Goal: Transaction & Acquisition: Obtain resource

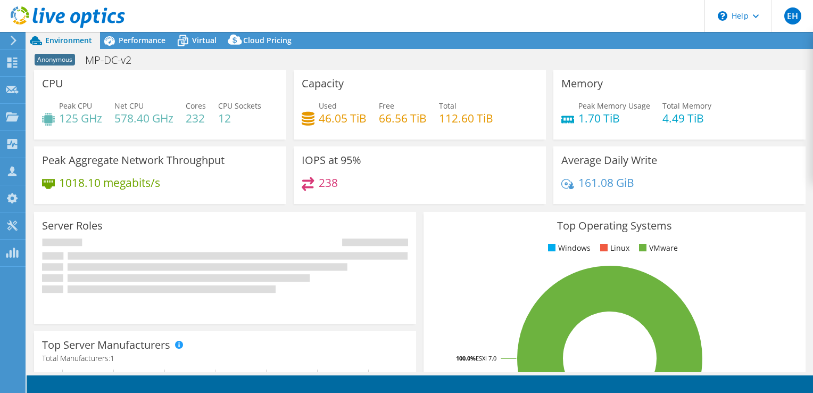
select select "USEast"
select select "USD"
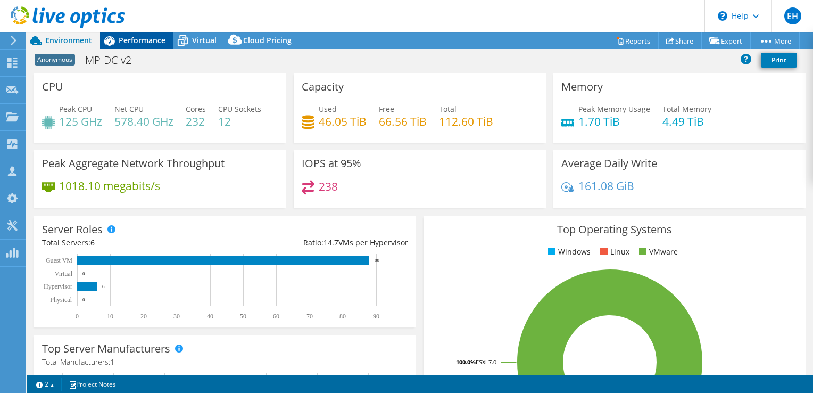
click at [147, 36] on span "Performance" at bounding box center [142, 40] width 47 height 10
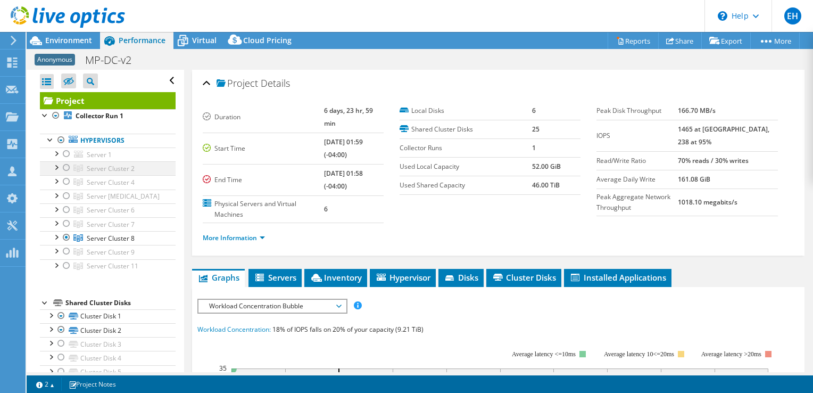
click at [65, 165] on div at bounding box center [66, 167] width 11 height 13
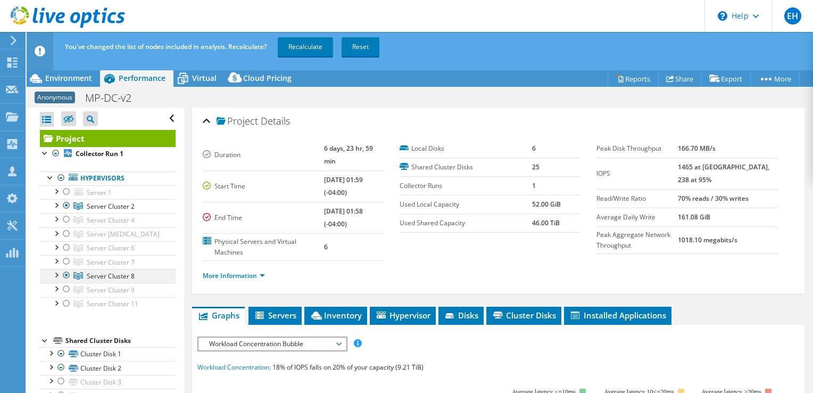
click at [64, 275] on div at bounding box center [66, 275] width 11 height 13
click at [68, 217] on div at bounding box center [66, 219] width 11 height 13
click at [65, 232] on div at bounding box center [66, 233] width 11 height 13
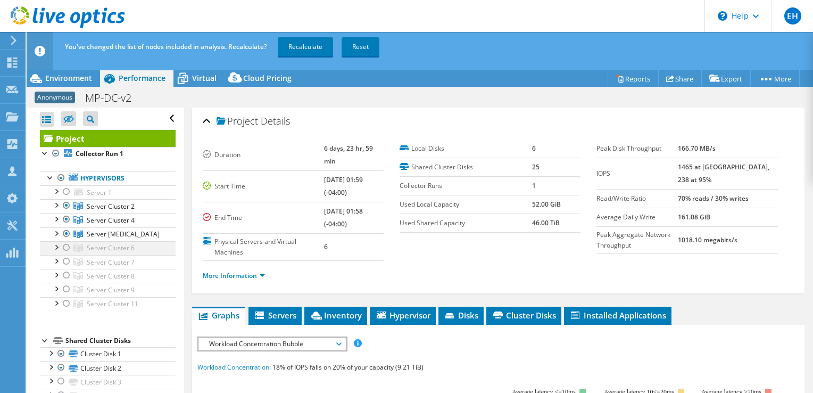
click at [66, 243] on div at bounding box center [66, 247] width 11 height 13
click at [65, 263] on div at bounding box center [66, 261] width 11 height 13
click at [65, 272] on div at bounding box center [66, 275] width 11 height 13
click at [309, 50] on link "Recalculate" at bounding box center [305, 46] width 55 height 19
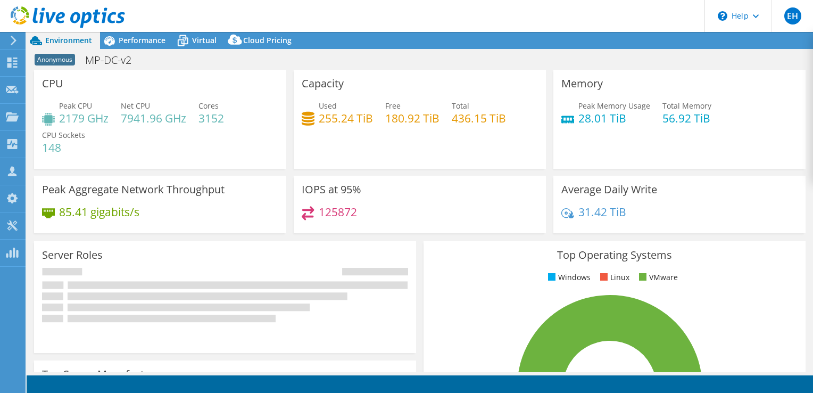
select select "USEast"
select select "USD"
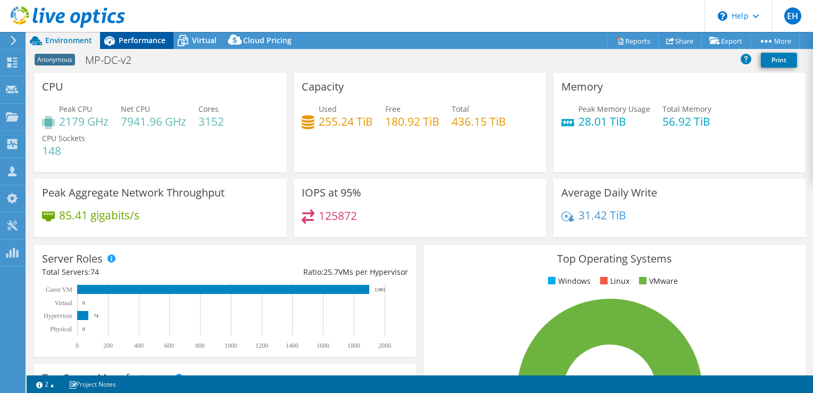
click at [133, 37] on span "Performance" at bounding box center [142, 40] width 47 height 10
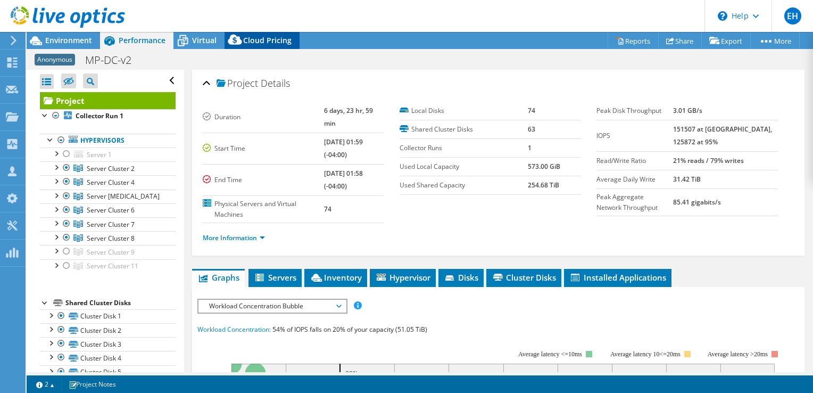
click at [257, 40] on span "Cloud Pricing" at bounding box center [267, 40] width 48 height 10
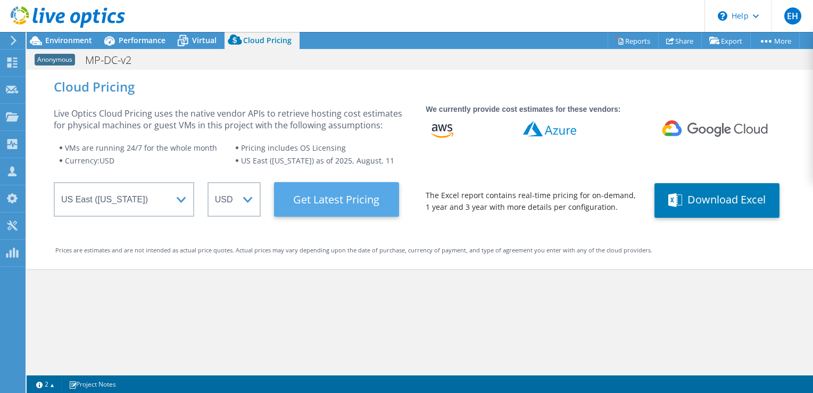
click at [337, 211] on Latest "Get Latest Pricing" at bounding box center [336, 199] width 125 height 35
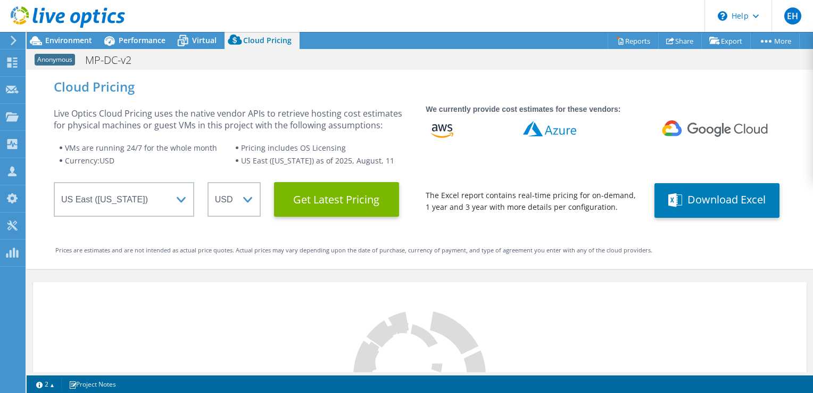
scroll to position [48, 0]
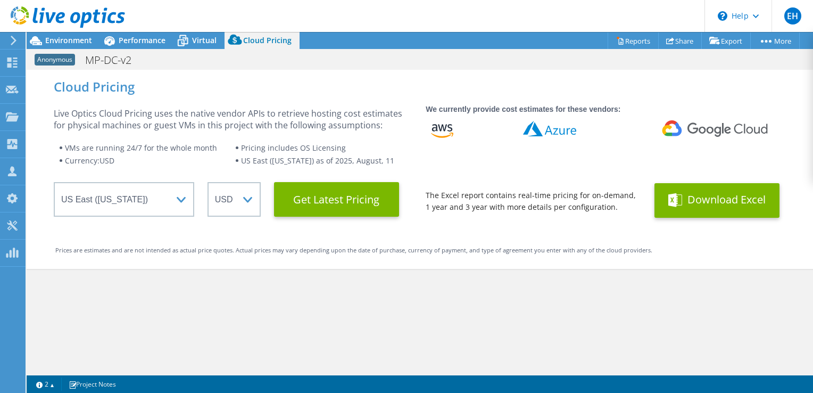
click at [689, 203] on button "Download Excel" at bounding box center [716, 200] width 125 height 35
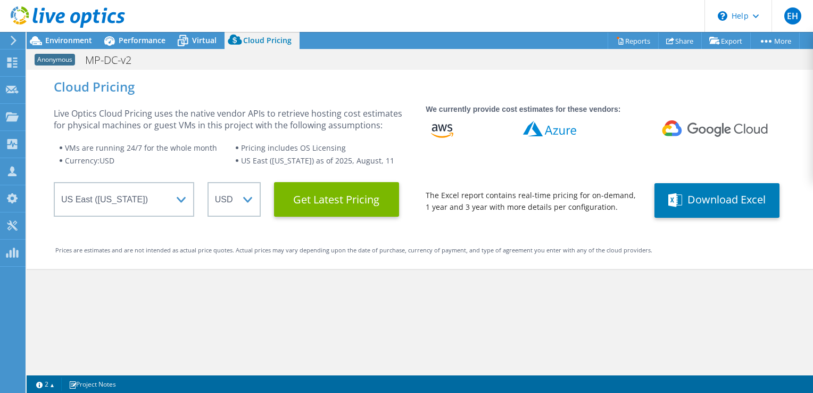
click at [402, 41] on div "Project Actions Project Actions Reports Share Export vSAN ReadyNode Sizer" at bounding box center [420, 40] width 786 height 17
click at [149, 43] on span "Performance" at bounding box center [142, 40] width 47 height 10
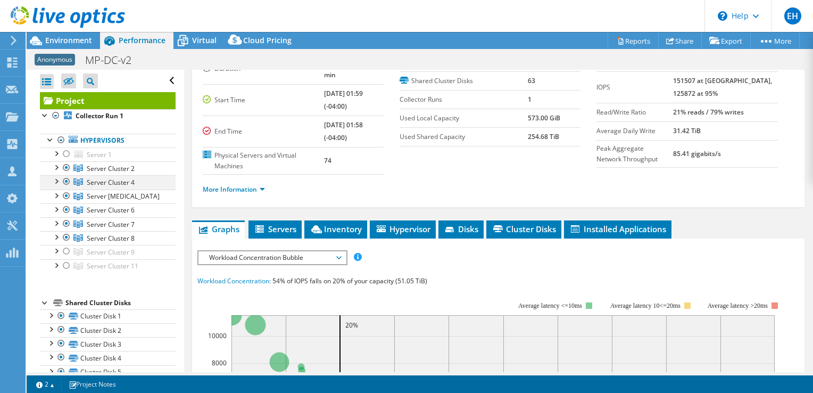
click at [66, 180] on div at bounding box center [66, 181] width 11 height 13
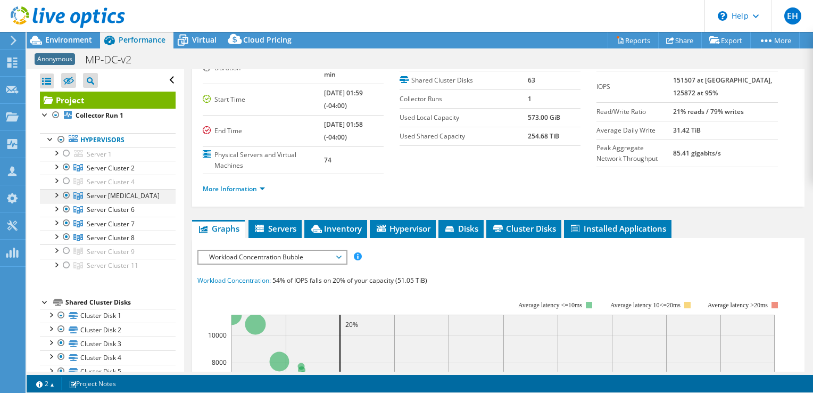
click at [66, 195] on ul "Server 1 Disk 1 Disk 2 Network Interfaces" at bounding box center [108, 210] width 136 height 126
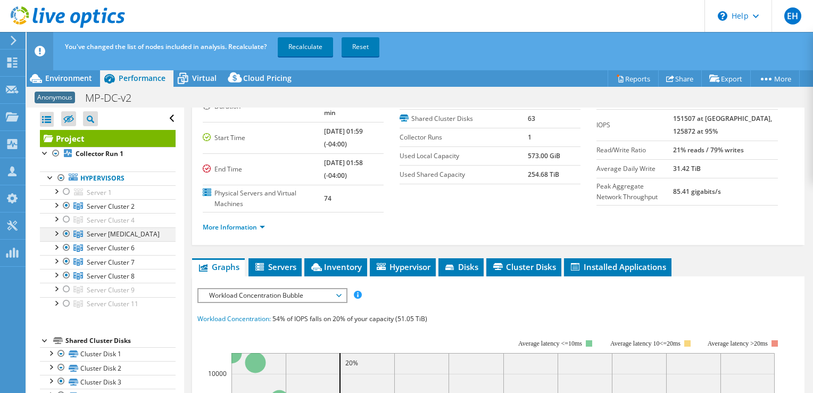
click at [65, 232] on div at bounding box center [66, 233] width 11 height 13
click at [66, 246] on div at bounding box center [66, 247] width 11 height 13
click at [64, 263] on div at bounding box center [66, 261] width 11 height 13
click at [66, 276] on div at bounding box center [66, 275] width 11 height 13
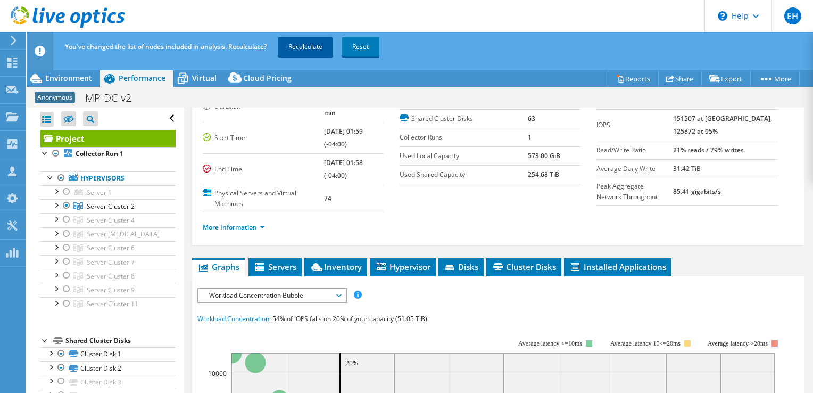
click at [306, 39] on link "Recalculate" at bounding box center [305, 46] width 55 height 19
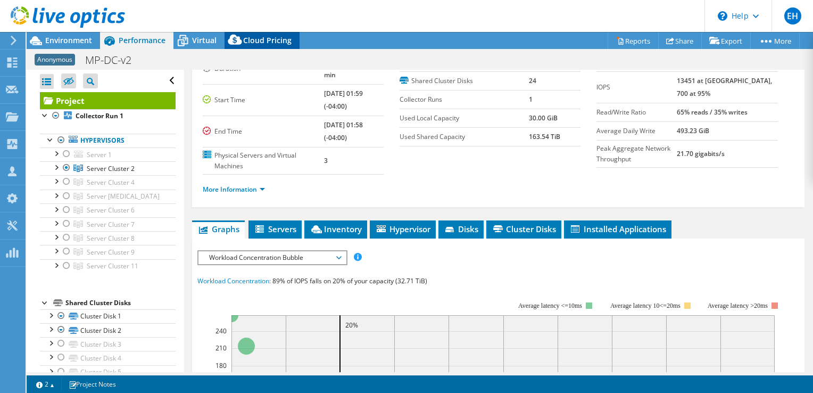
click at [277, 35] on span "Cloud Pricing" at bounding box center [267, 40] width 48 height 10
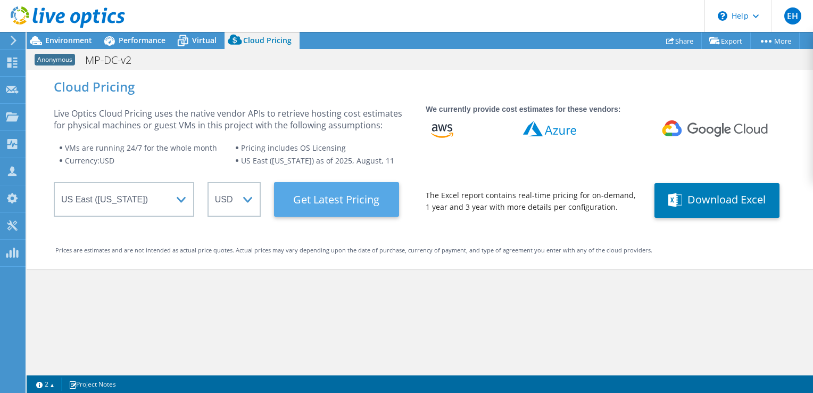
click at [309, 202] on Latest "Get Latest Pricing" at bounding box center [336, 199] width 125 height 35
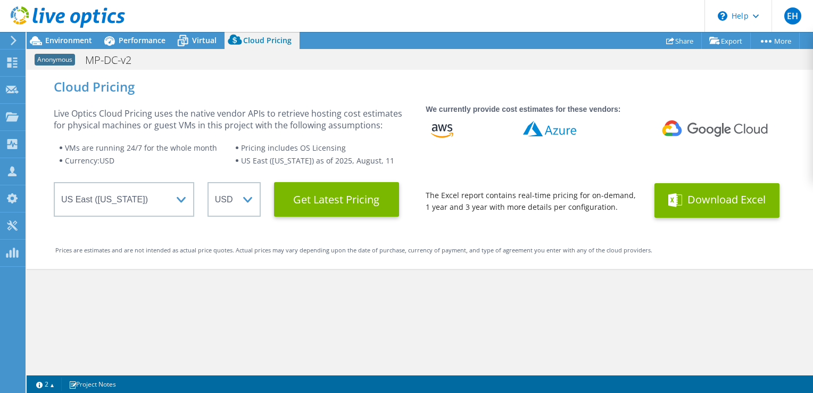
click at [668, 210] on span at bounding box center [676, 200] width 17 height 20
click at [521, 14] on header "EH Channel Partner Ethan Hodge Ethan.Hodge@trace3.com Data Strategy LLC My Prof…" at bounding box center [406, 16] width 813 height 32
click at [130, 37] on span "Performance" at bounding box center [142, 40] width 47 height 10
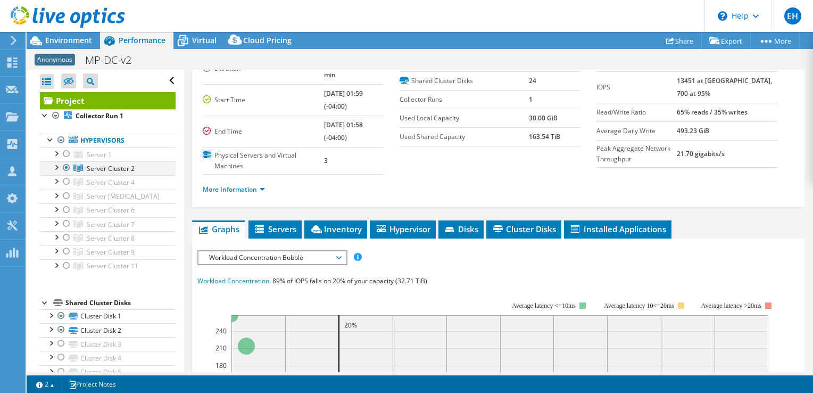
click at [65, 167] on div at bounding box center [66, 167] width 11 height 13
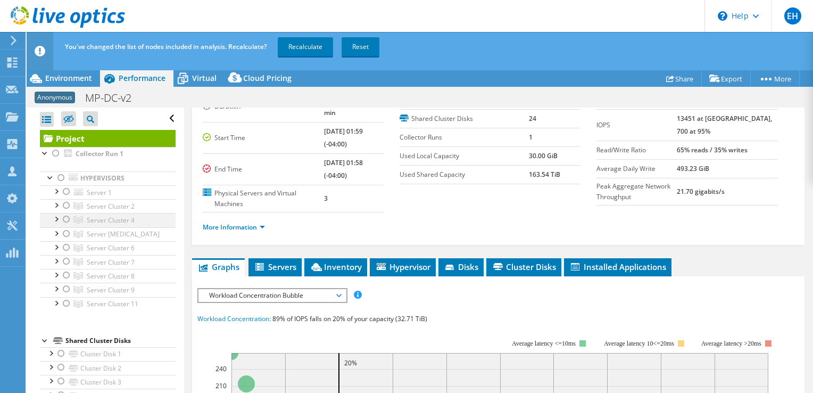
click at [65, 219] on div at bounding box center [66, 219] width 11 height 13
click at [295, 56] on div "You've changed the list of nodes included in analysis. Recalculate? Recalculate…" at bounding box center [439, 47] width 754 height 30
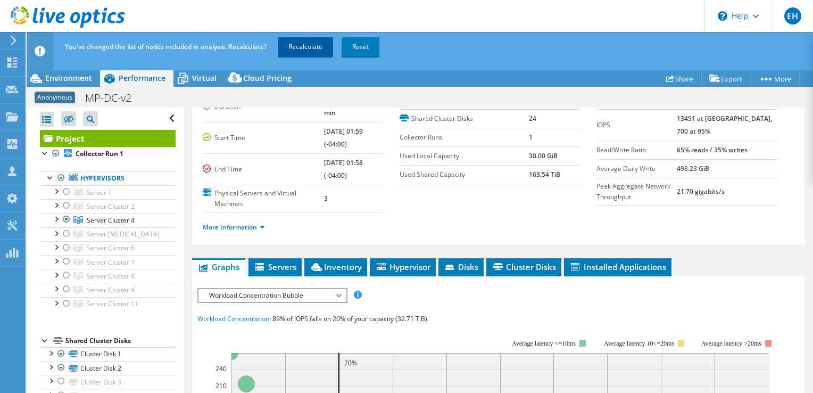
click at [306, 51] on link "Recalculate" at bounding box center [305, 46] width 55 height 19
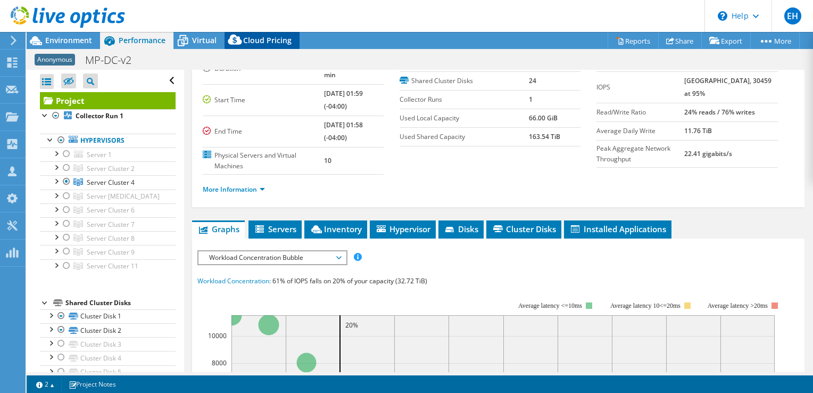
click at [266, 46] on div "Cloud Pricing" at bounding box center [261, 40] width 75 height 17
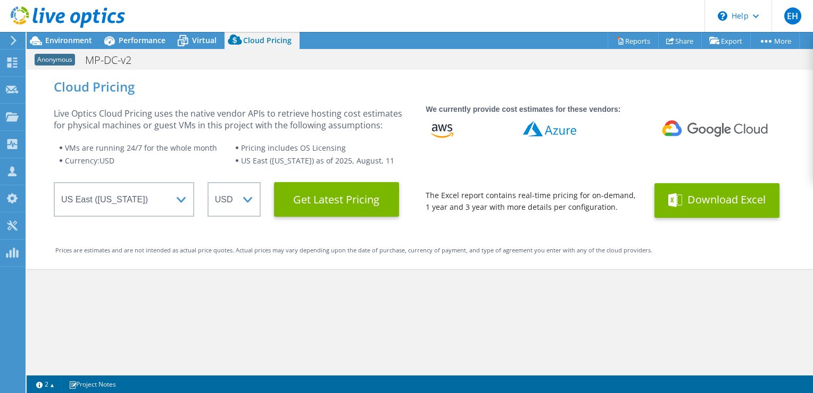
click at [320, 226] on div "Cloud Pricing Live Optics Cloud Pricing uses the native vendor APIs to retrieve…" at bounding box center [420, 169] width 786 height 199
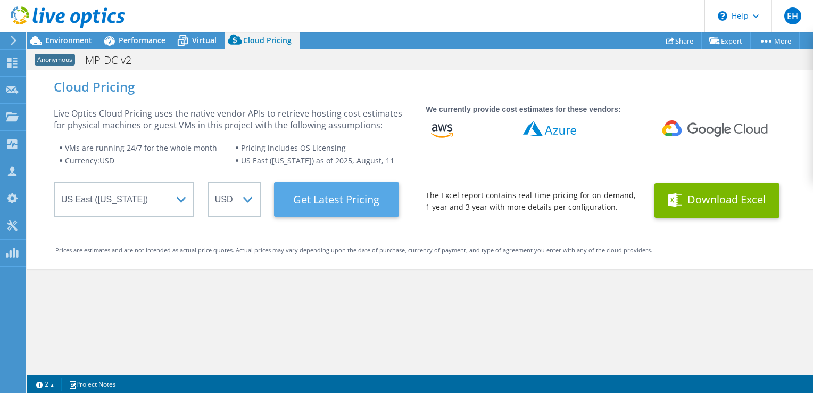
click at [351, 205] on Latest "Get Latest Pricing" at bounding box center [336, 199] width 125 height 35
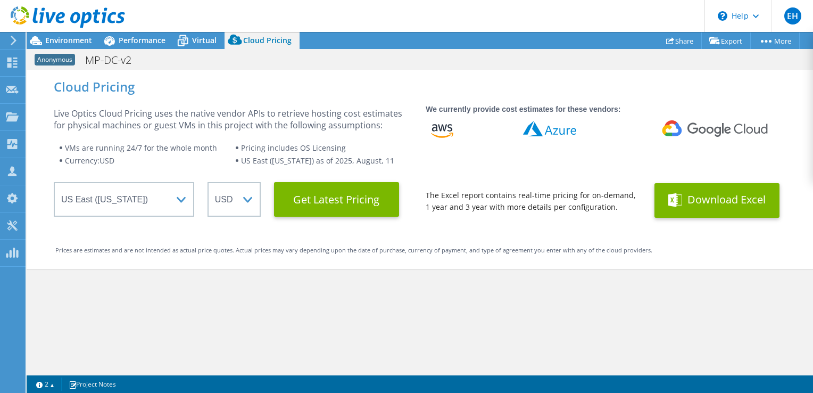
click at [696, 206] on button "Download Excel" at bounding box center [716, 200] width 125 height 35
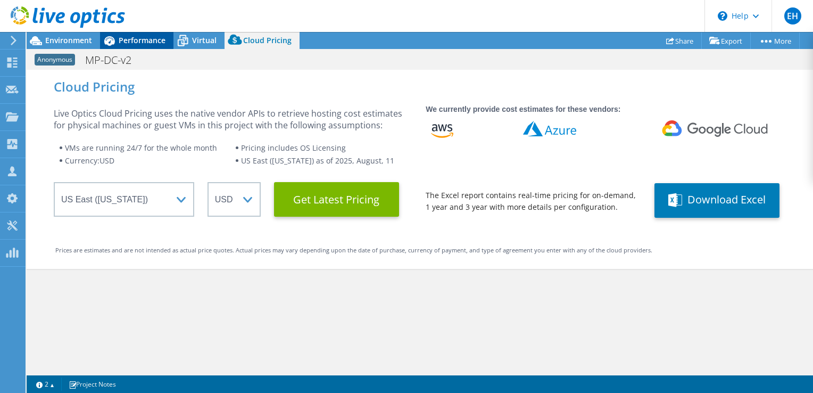
click at [132, 48] on div "Performance" at bounding box center [136, 40] width 73 height 17
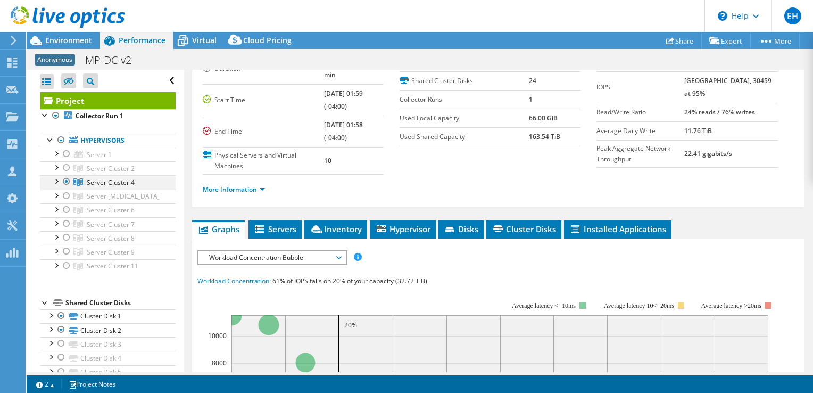
click at [68, 179] on div at bounding box center [66, 181] width 11 height 13
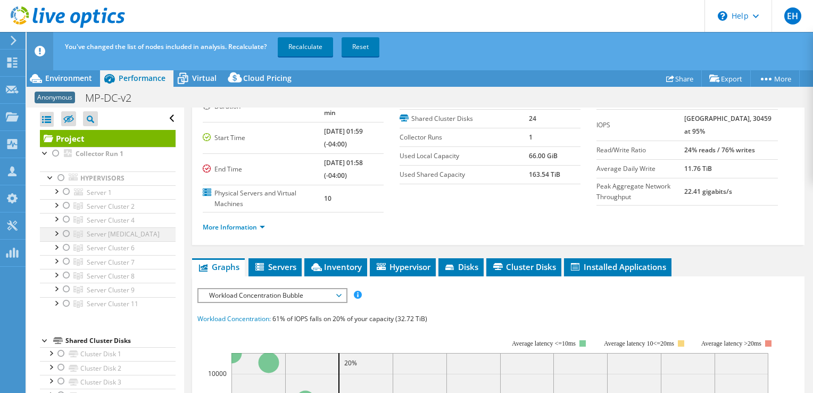
click at [64, 235] on div at bounding box center [66, 233] width 11 height 13
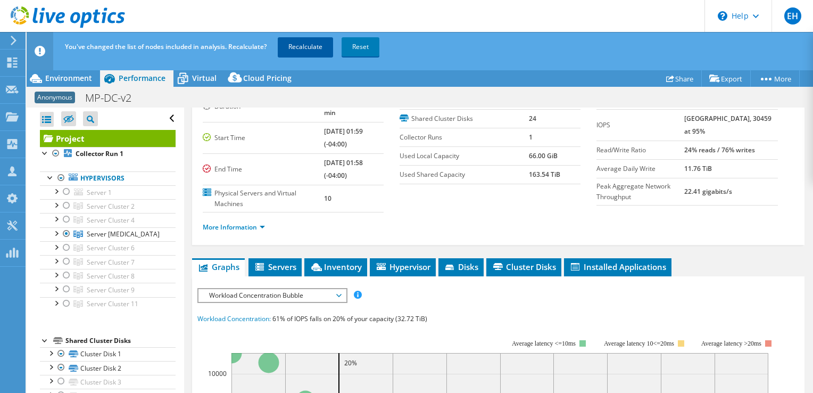
click at [317, 51] on link "Recalculate" at bounding box center [305, 46] width 55 height 19
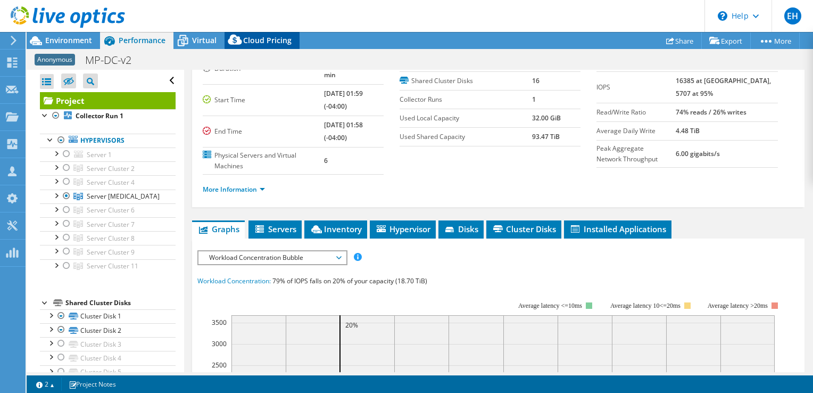
click at [253, 44] on span "Cloud Pricing" at bounding box center [267, 40] width 48 height 10
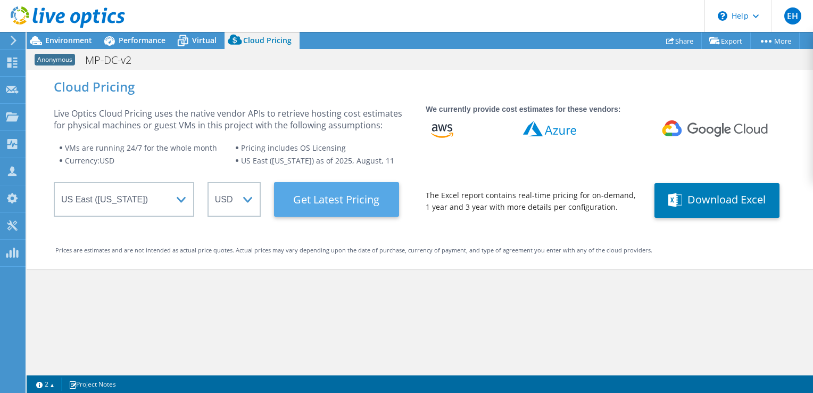
click at [347, 197] on Latest "Get Latest Pricing" at bounding box center [336, 199] width 125 height 35
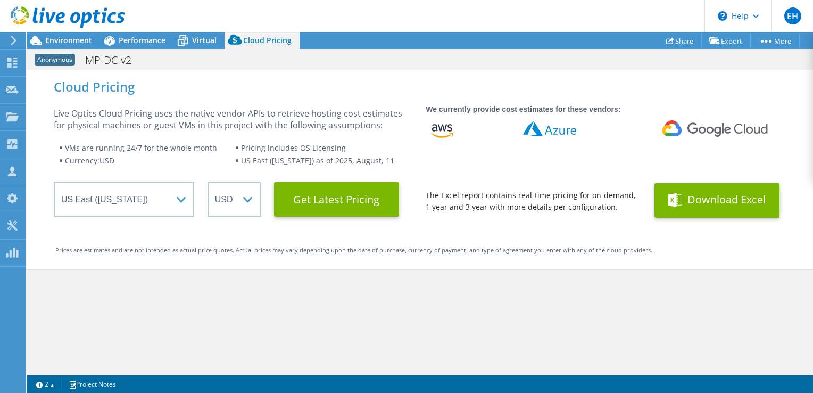
click at [669, 197] on icon at bounding box center [675, 200] width 14 height 14
click at [139, 41] on span "Performance" at bounding box center [142, 40] width 47 height 10
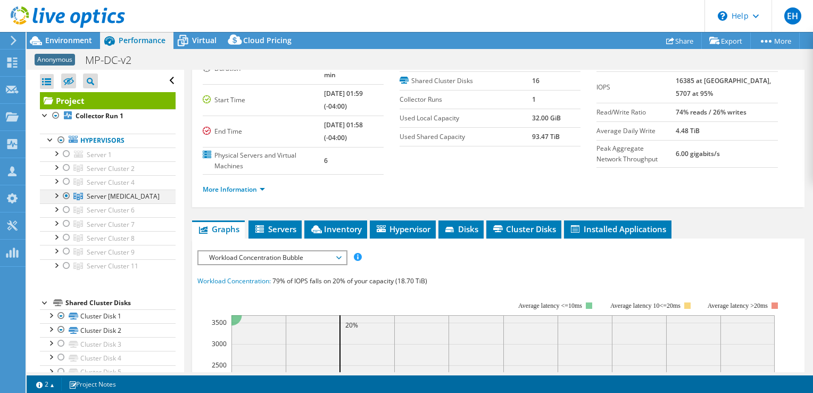
drag, startPoint x: 68, startPoint y: 193, endPoint x: 66, endPoint y: 198, distance: 5.6
click at [68, 193] on div at bounding box center [66, 195] width 11 height 13
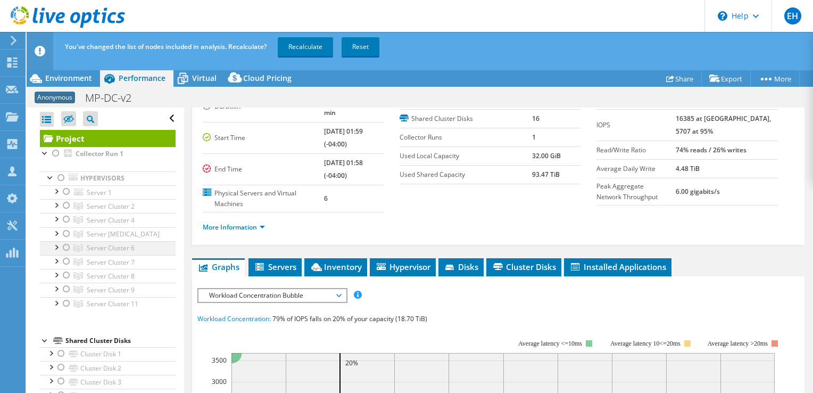
click at [66, 245] on div at bounding box center [66, 247] width 11 height 13
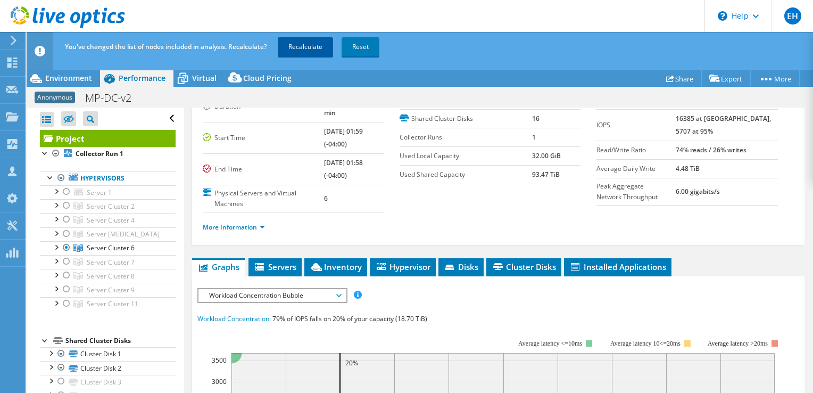
click at [302, 48] on link "Recalculate" at bounding box center [305, 46] width 55 height 19
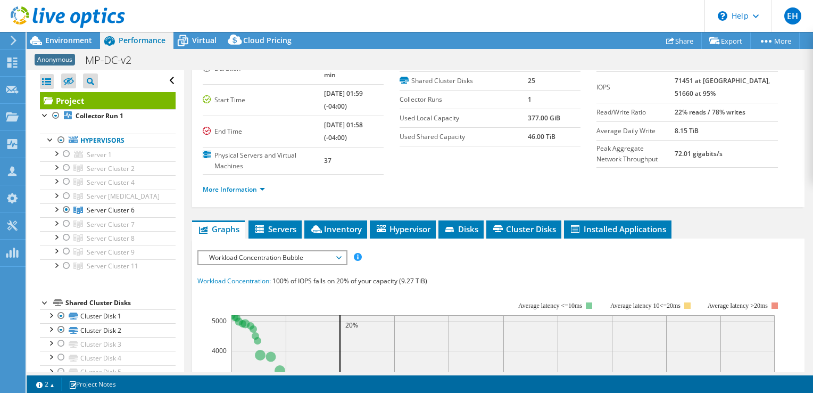
click at [406, 190] on div "More Information" at bounding box center [498, 189] width 591 height 30
click at [399, 276] on span "100% of IOPS falls on 20% of your capacity (9.27 TiB)" at bounding box center [349, 280] width 155 height 9
click at [260, 36] on span "Cloud Pricing" at bounding box center [267, 40] width 48 height 10
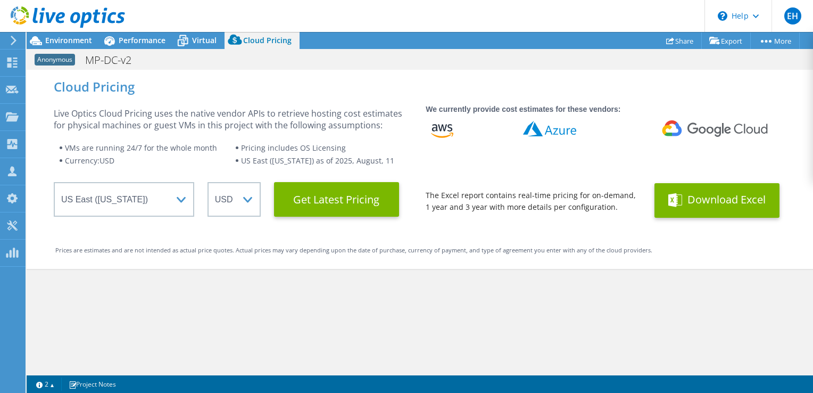
click at [332, 179] on div "Live Optics Cloud Pricing uses the native vendor APIs to retrieve hosting cost …" at bounding box center [233, 161] width 359 height 109
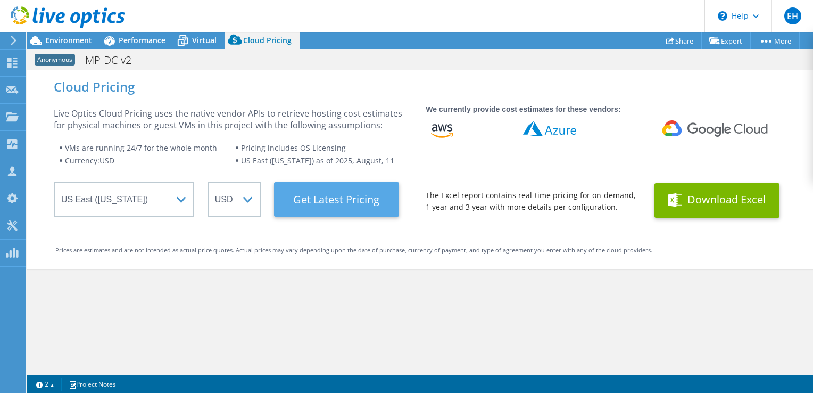
click at [364, 206] on Latest "Get Latest Pricing" at bounding box center [336, 199] width 125 height 35
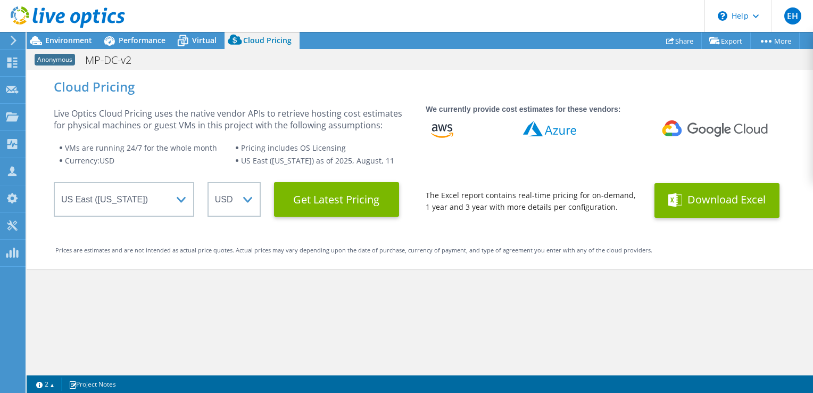
click at [709, 199] on button "Download Excel" at bounding box center [716, 200] width 125 height 35
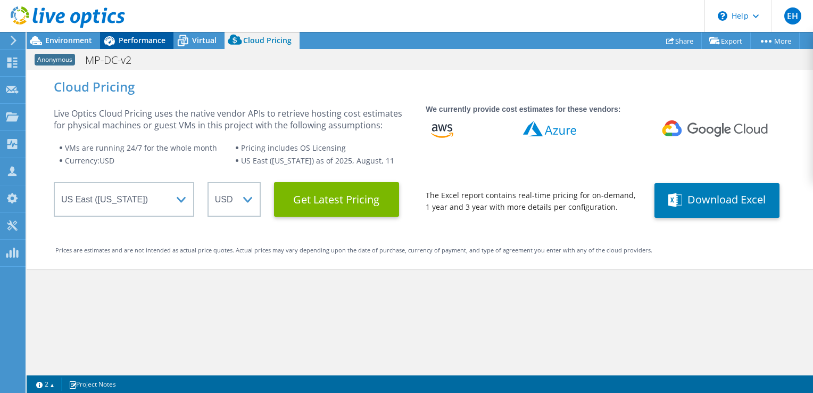
click at [142, 39] on span "Performance" at bounding box center [142, 40] width 47 height 10
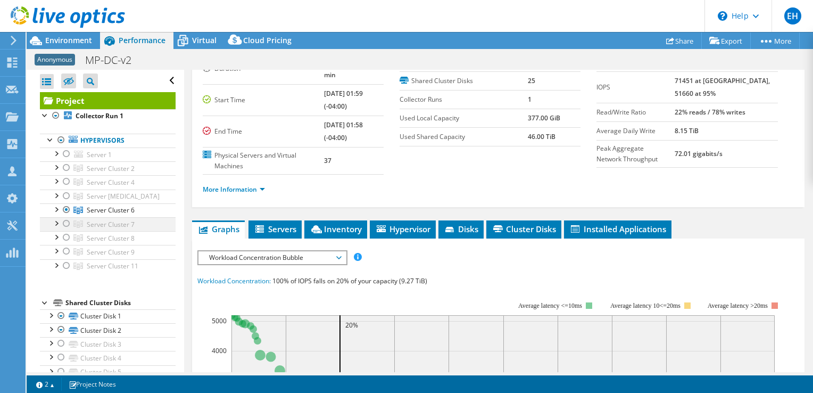
click at [66, 223] on div at bounding box center [66, 223] width 11 height 13
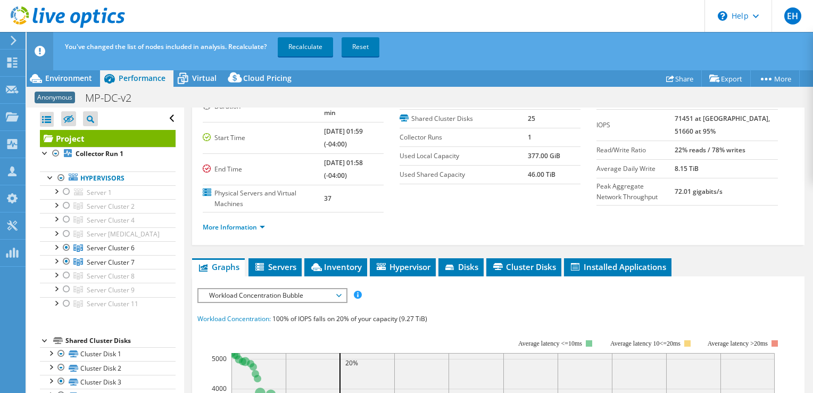
click at [65, 246] on div at bounding box center [66, 247] width 11 height 13
click at [314, 46] on link "Recalculate" at bounding box center [305, 46] width 55 height 19
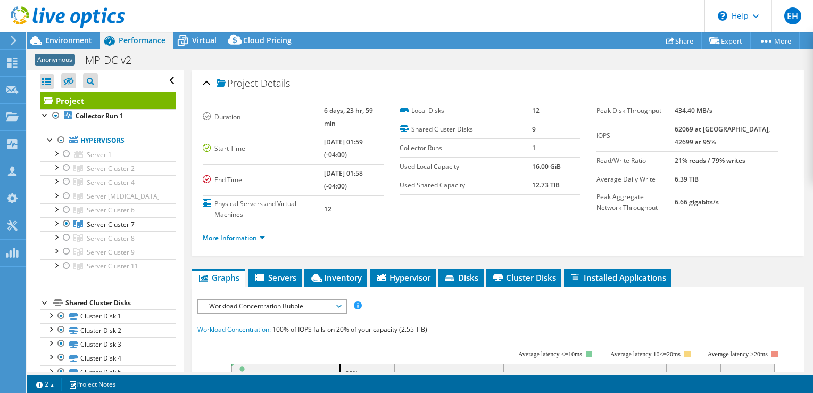
select select "USEast"
select select "USD"
click at [256, 38] on span "Cloud Pricing" at bounding box center [267, 40] width 48 height 10
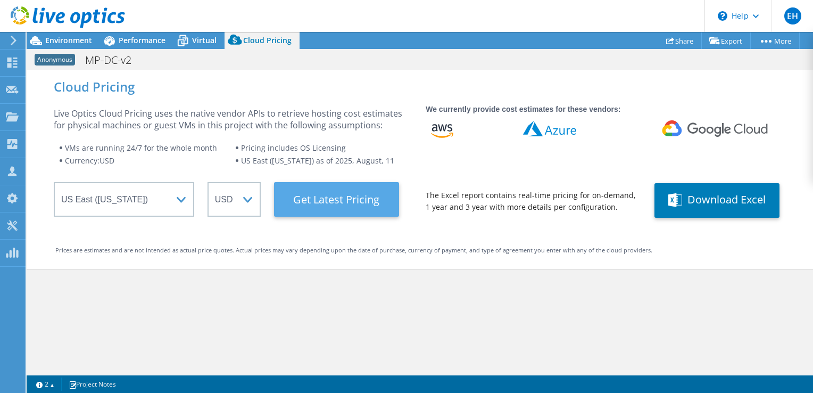
click at [349, 182] on Latest "Get Latest Pricing" at bounding box center [336, 199] width 125 height 35
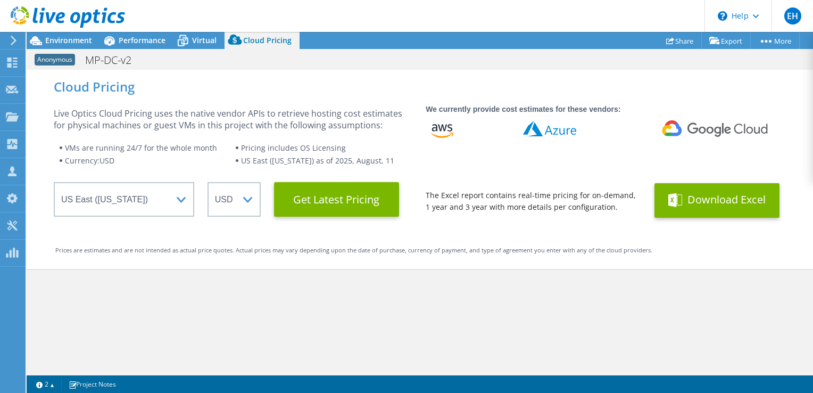
click at [715, 200] on button "Download Excel" at bounding box center [716, 200] width 125 height 35
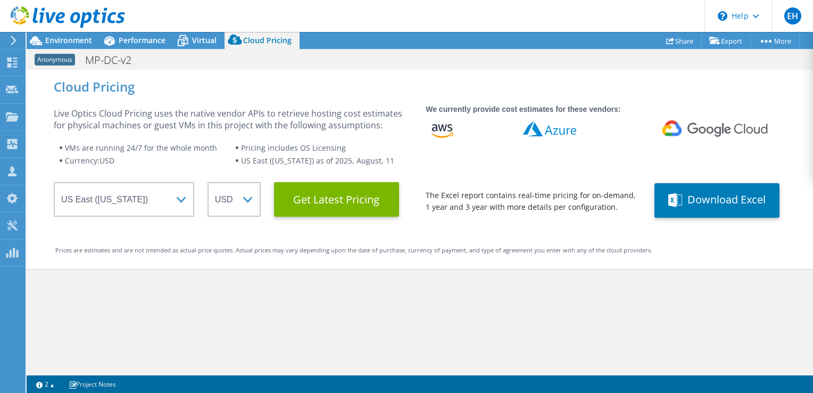
click at [44, 135] on div "Cloud Pricing Live Optics Cloud Pricing uses the native vendor APIs to retrieve…" at bounding box center [420, 169] width 786 height 199
click at [146, 39] on span "Performance" at bounding box center [142, 40] width 47 height 10
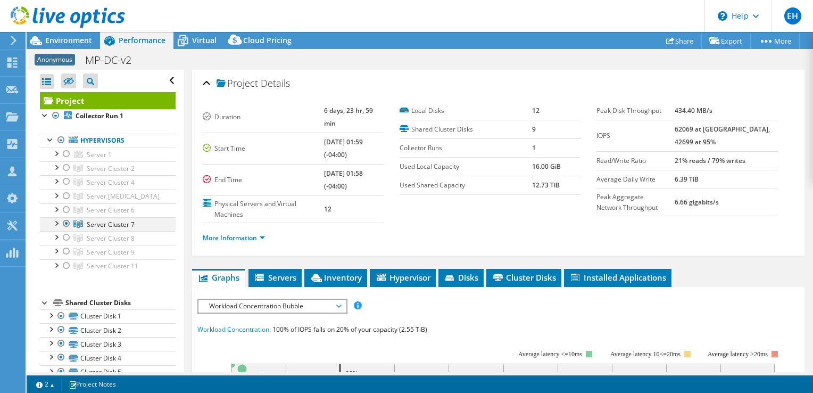
click at [66, 220] on div at bounding box center [66, 223] width 11 height 13
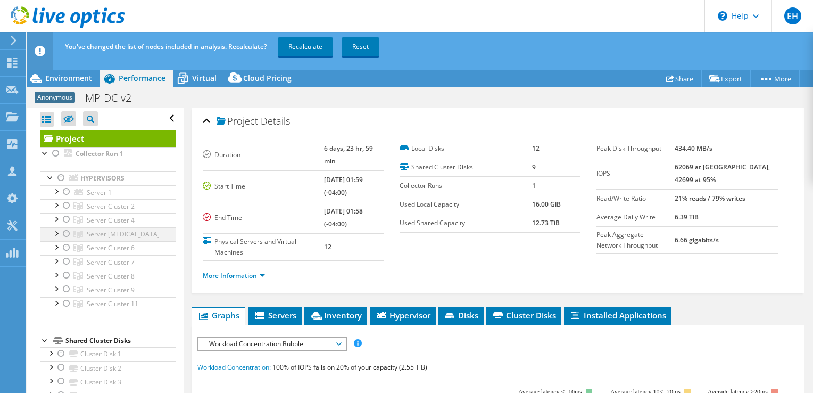
click at [66, 237] on div at bounding box center [66, 233] width 11 height 13
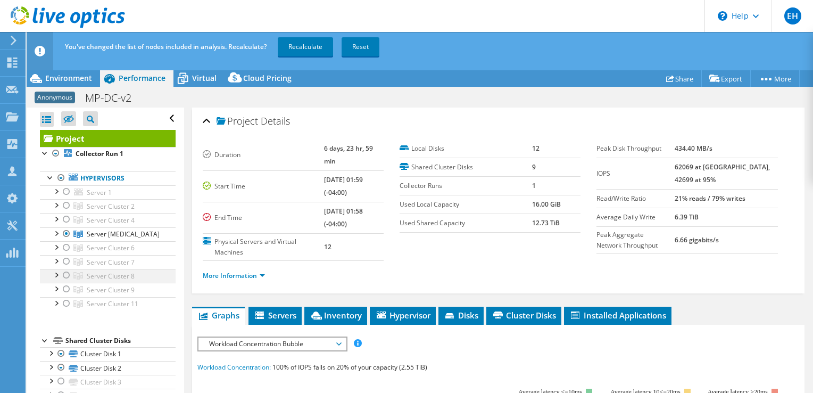
click at [66, 274] on div at bounding box center [66, 275] width 11 height 13
click at [69, 232] on div at bounding box center [66, 233] width 11 height 13
click at [310, 40] on link "Recalculate" at bounding box center [305, 46] width 55 height 19
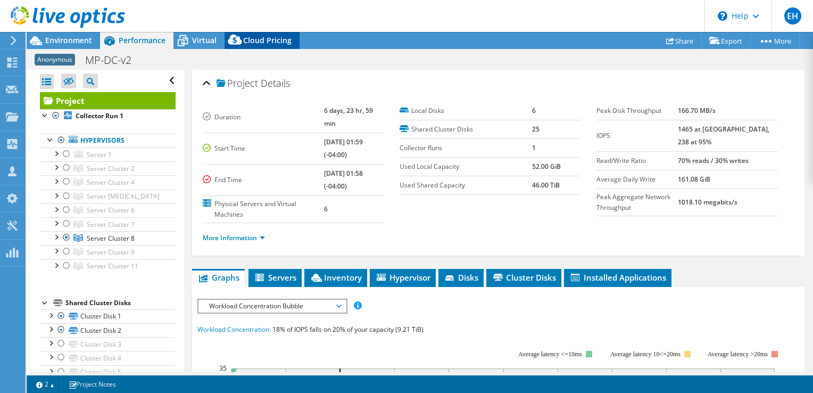
click at [269, 36] on span "Cloud Pricing" at bounding box center [267, 40] width 48 height 10
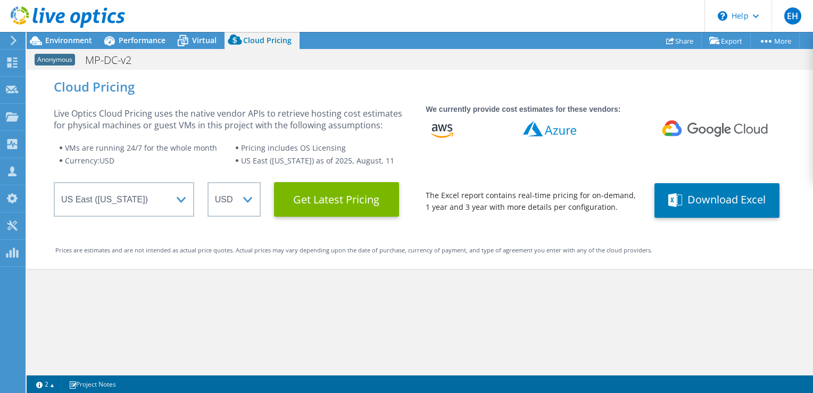
click at [338, 223] on div "Cloud Pricing Live Optics Cloud Pricing uses the native vendor APIs to retrieve…" at bounding box center [420, 169] width 786 height 199
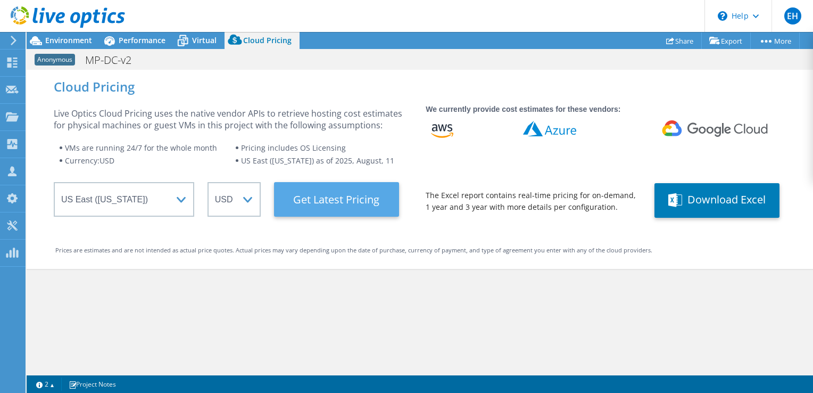
click at [373, 209] on Latest "Get Latest Pricing" at bounding box center [336, 199] width 125 height 35
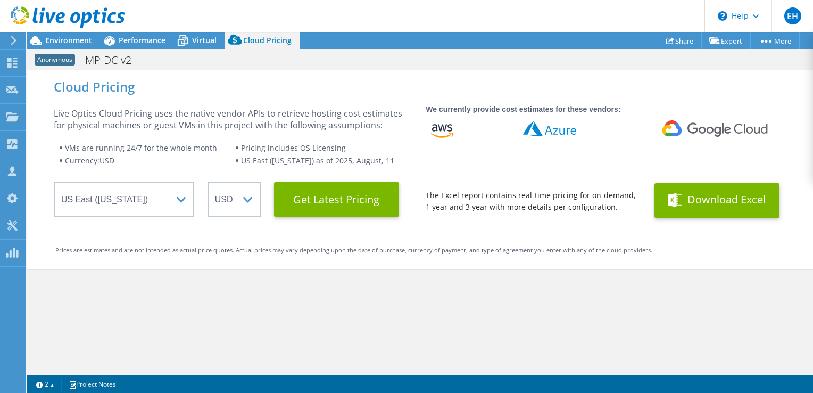
click at [727, 203] on button "Download Excel" at bounding box center [716, 200] width 125 height 35
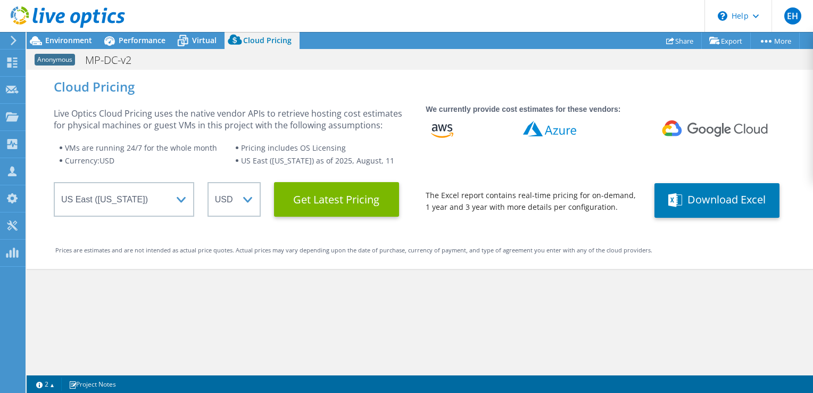
click at [410, 143] on div "Live Optics Cloud Pricing uses the native vendor APIs to retrieve hosting cost …" at bounding box center [420, 160] width 732 height 114
click at [746, 3] on div "\n Help" at bounding box center [737, 16] width 67 height 32
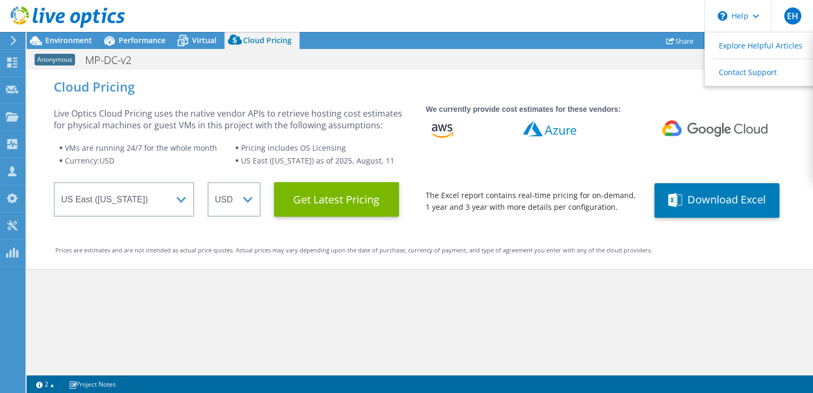
click at [622, 75] on div "Cloud Pricing Live Optics Cloud Pricing uses the native vendor APIs to retrieve…" at bounding box center [420, 169] width 786 height 199
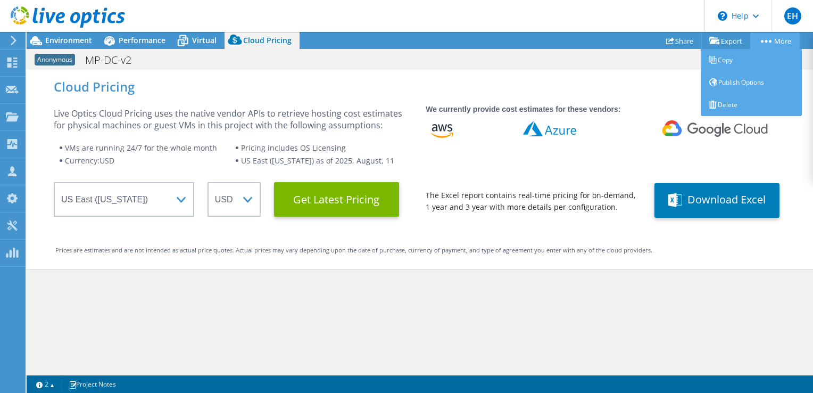
click at [772, 41] on link "More" at bounding box center [774, 40] width 49 height 16
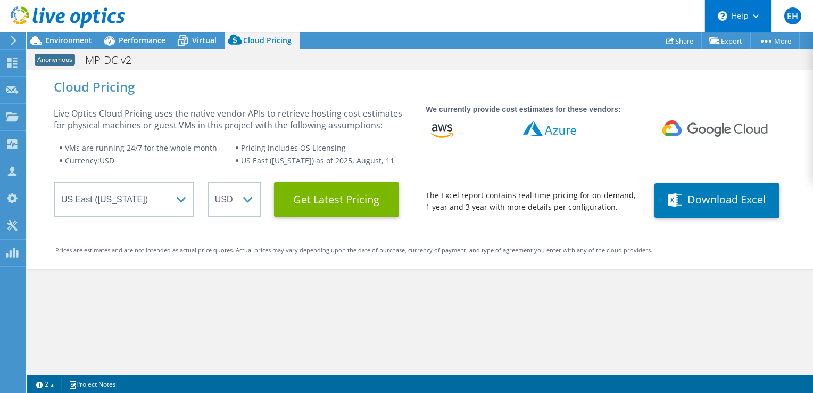
click at [743, 22] on div "\n Help" at bounding box center [737, 16] width 67 height 32
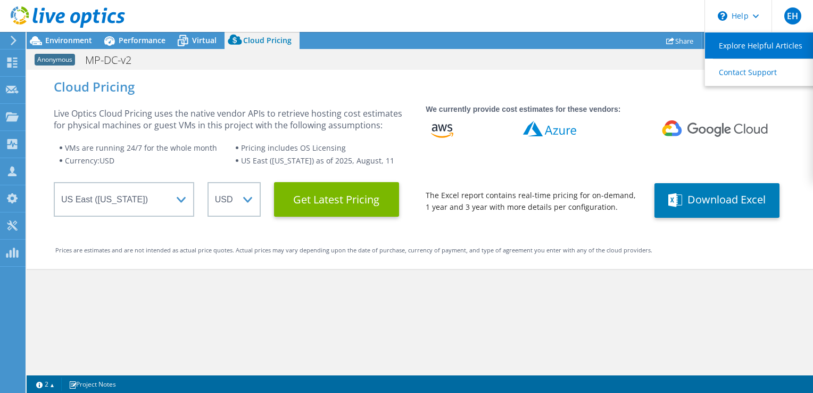
click at [749, 53] on link "Explore Helpful Articles" at bounding box center [764, 45] width 119 height 26
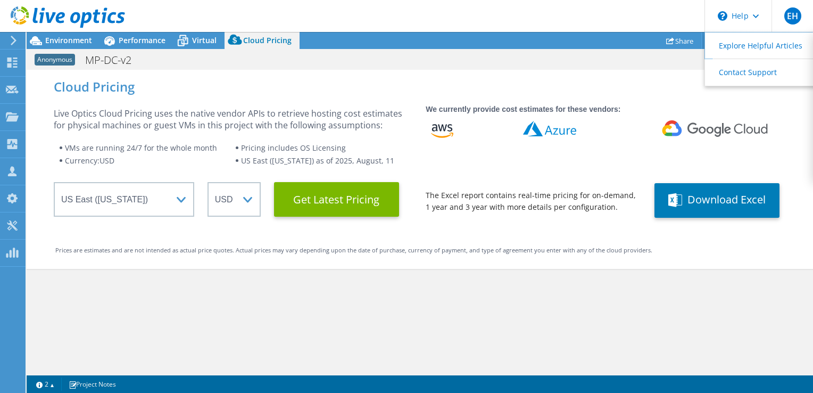
scroll to position [185, 0]
click at [447, 102] on div "Cloud Pricing Live Optics Cloud Pricing uses the native vendor APIs to retrieve…" at bounding box center [420, 169] width 786 height 199
